Goal: Use online tool/utility: Utilize a website feature to perform a specific function

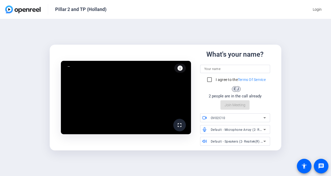
click at [223, 74] on div at bounding box center [235, 76] width 70 height 6
click at [224, 72] on input at bounding box center [235, 69] width 62 height 6
type input "[PERSON_NAME]"
click at [208, 79] on input "I agree to the Terms Of Service" at bounding box center [209, 79] width 10 height 10
checkbox input "true"
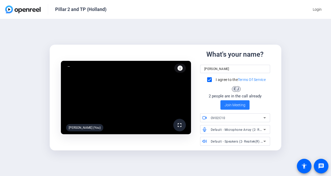
click at [229, 109] on span at bounding box center [235, 104] width 29 height 12
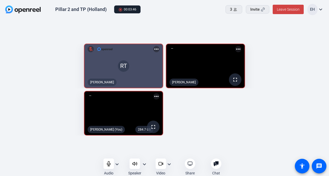
click at [218, 134] on div "RT mic_off [PERSON_NAME] more_horiz fullscreen [PERSON_NAME] 284.7 GB fullscree…" at bounding box center [164, 89] width 318 height 97
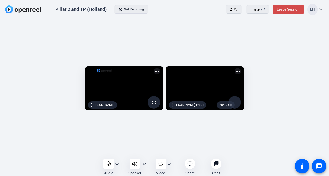
click at [289, 13] on span at bounding box center [287, 9] width 31 height 12
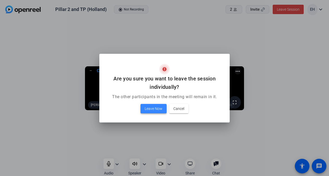
click at [151, 112] on span at bounding box center [153, 108] width 26 height 12
